Goal: Contribute content: Add original content to the website for others to see

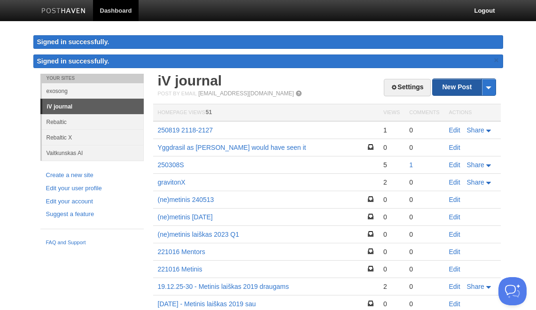
click at [453, 83] on link "New Post" at bounding box center [464, 87] width 63 height 16
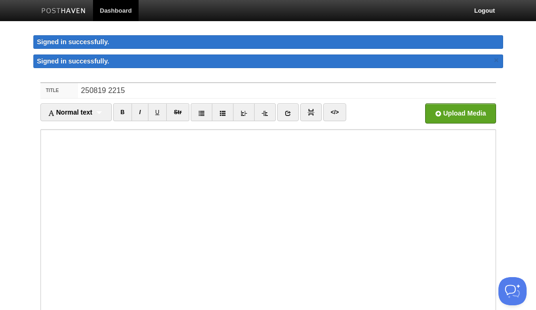
type input "250819 2215"
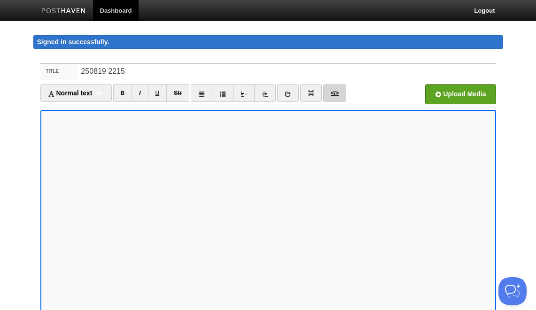
click at [335, 94] on link "</>" at bounding box center [334, 93] width 23 height 18
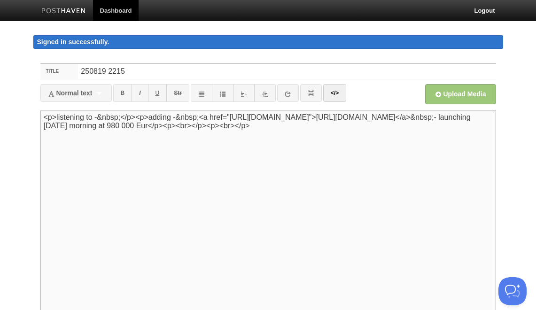
paste textarea "<iframe data-testid="embed-iframe" style="border-radius:12px" src="[URL][DOMAIN…"
type textarea "<p>listening to -&nbsp;</p><p>adding -&nbsp;<a href="[URL][DOMAIN_NAME]">[URL][…"
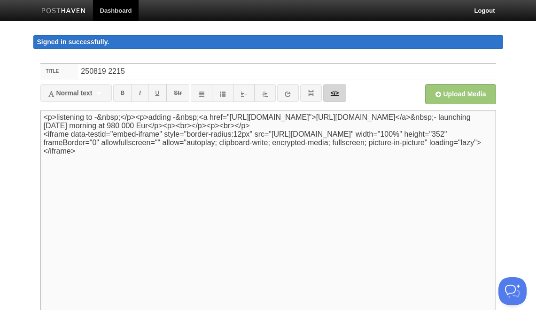
click at [335, 89] on link "</>" at bounding box center [334, 93] width 23 height 18
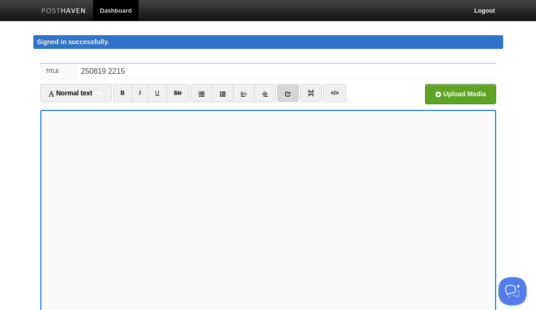
click at [291, 91] on icon at bounding box center [288, 94] width 7 height 7
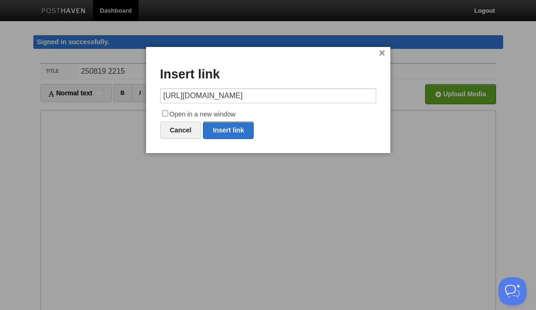
drag, startPoint x: 199, startPoint y: 94, endPoint x: 85, endPoint y: 94, distance: 114.7
click at [85, 94] on body "Dashboard Logout Signed in successfully. Signed in successfully. × Your Sites e…" at bounding box center [268, 208] width 536 height 417
type input "[URL][DOMAIN_NAME]"
click at [180, 111] on label "Open in a new window" at bounding box center [268, 114] width 216 height 11
click at [168, 111] on input "Open in a new window" at bounding box center [165, 113] width 6 height 6
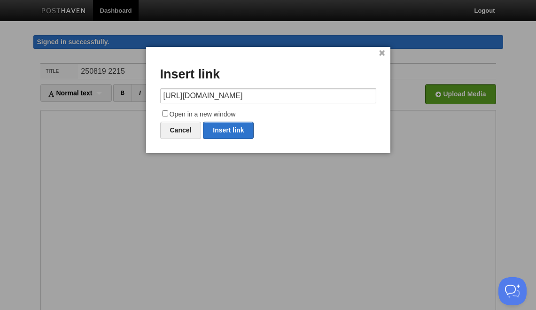
checkbox input "true"
click at [223, 132] on link "Insert link" at bounding box center [228, 130] width 51 height 17
type input "https://"
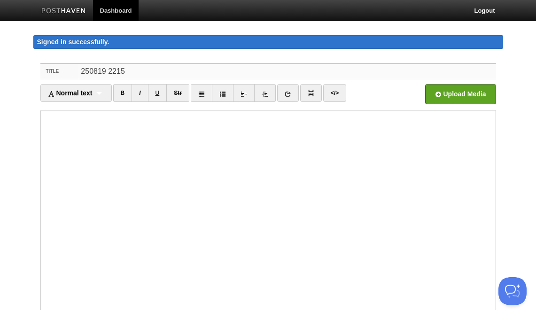
click at [247, 70] on input "250819 2215" at bounding box center [287, 71] width 418 height 15
type input "250819 2215-2217"
click at [43, 113] on iframe at bounding box center [268, 223] width 456 height 226
click at [43, 115] on iframe at bounding box center [268, 223] width 456 height 226
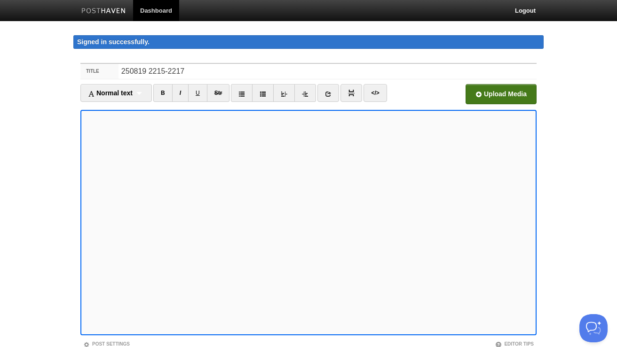
click at [483, 90] on input "Open in a new window" at bounding box center [216, 97] width 711 height 48
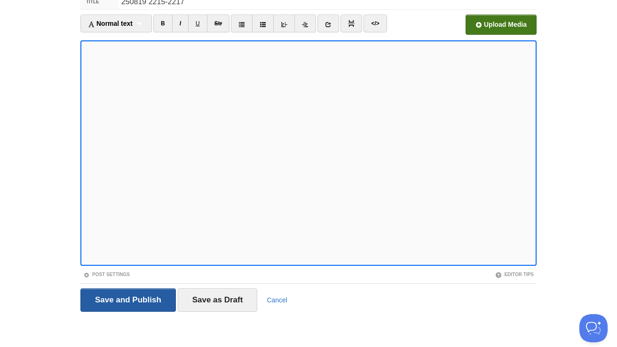
scroll to position [69, 0]
click at [138, 301] on input "Save and Publish" at bounding box center [127, 300] width 95 height 23
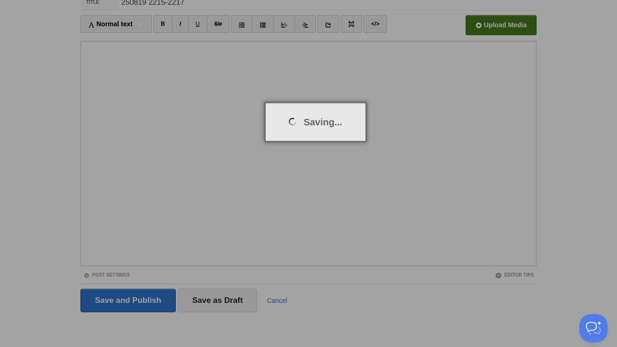
scroll to position [55, 0]
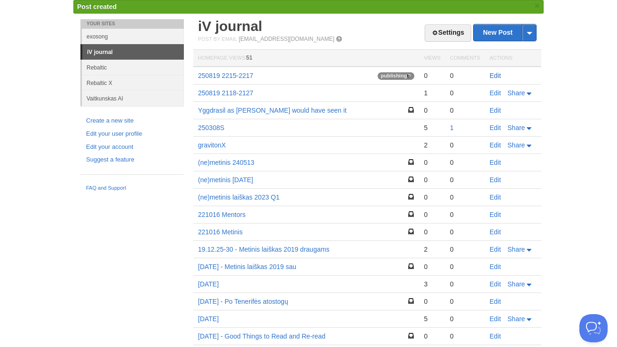
click at [492, 74] on link "Edit" at bounding box center [494, 76] width 11 height 8
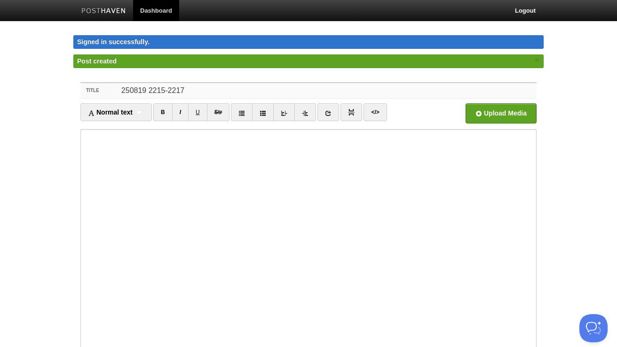
drag, startPoint x: 179, startPoint y: 90, endPoint x: 199, endPoint y: 90, distance: 20.2
click at [194, 90] on input "250819 2215-2217" at bounding box center [327, 90] width 418 height 15
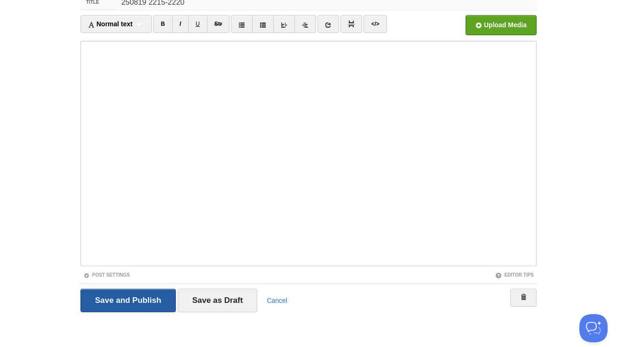
type input "250819 2215-2220"
click at [121, 297] on input "Save and Publish" at bounding box center [127, 300] width 95 height 23
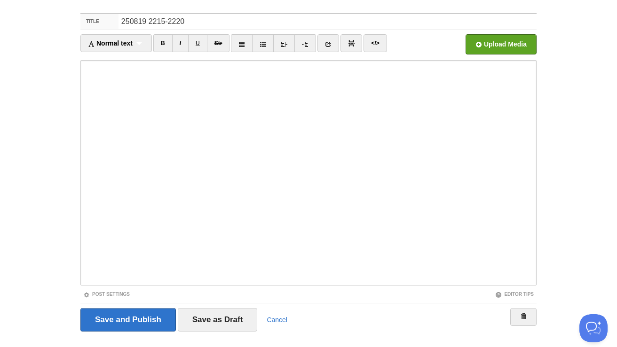
scroll to position [55, 0]
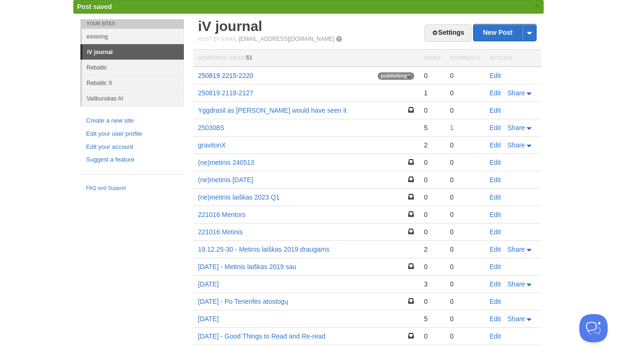
click at [225, 73] on link "250819 2215-2220" at bounding box center [225, 76] width 55 height 8
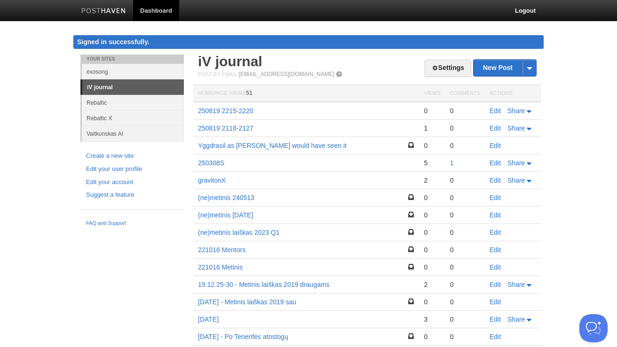
scroll to position [0, 0]
